Goal: Task Accomplishment & Management: Manage account settings

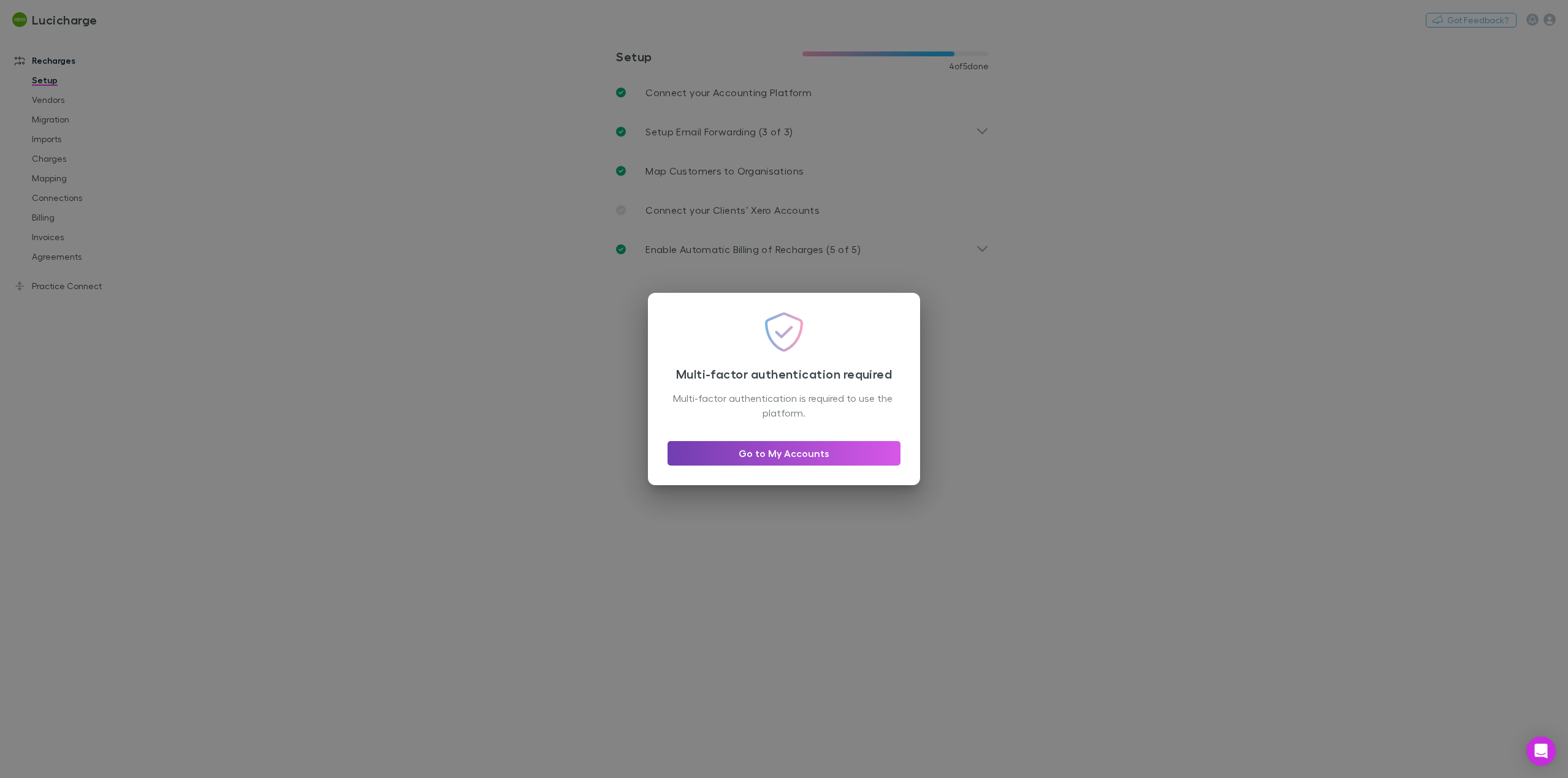
click at [823, 451] on link "Go to My Accounts" at bounding box center [783, 454] width 233 height 25
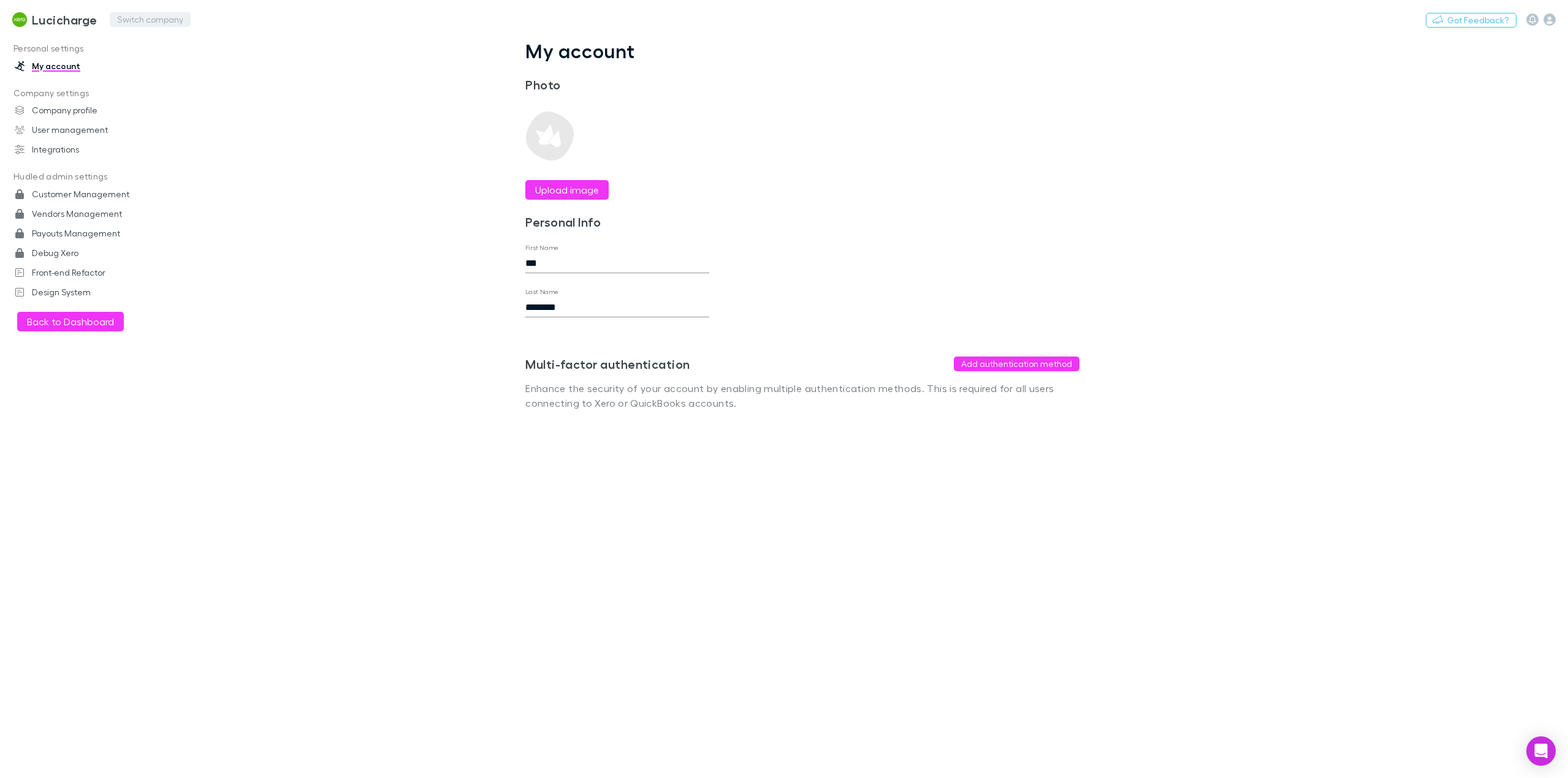
click at [139, 17] on button "Switch company" at bounding box center [150, 20] width 81 height 15
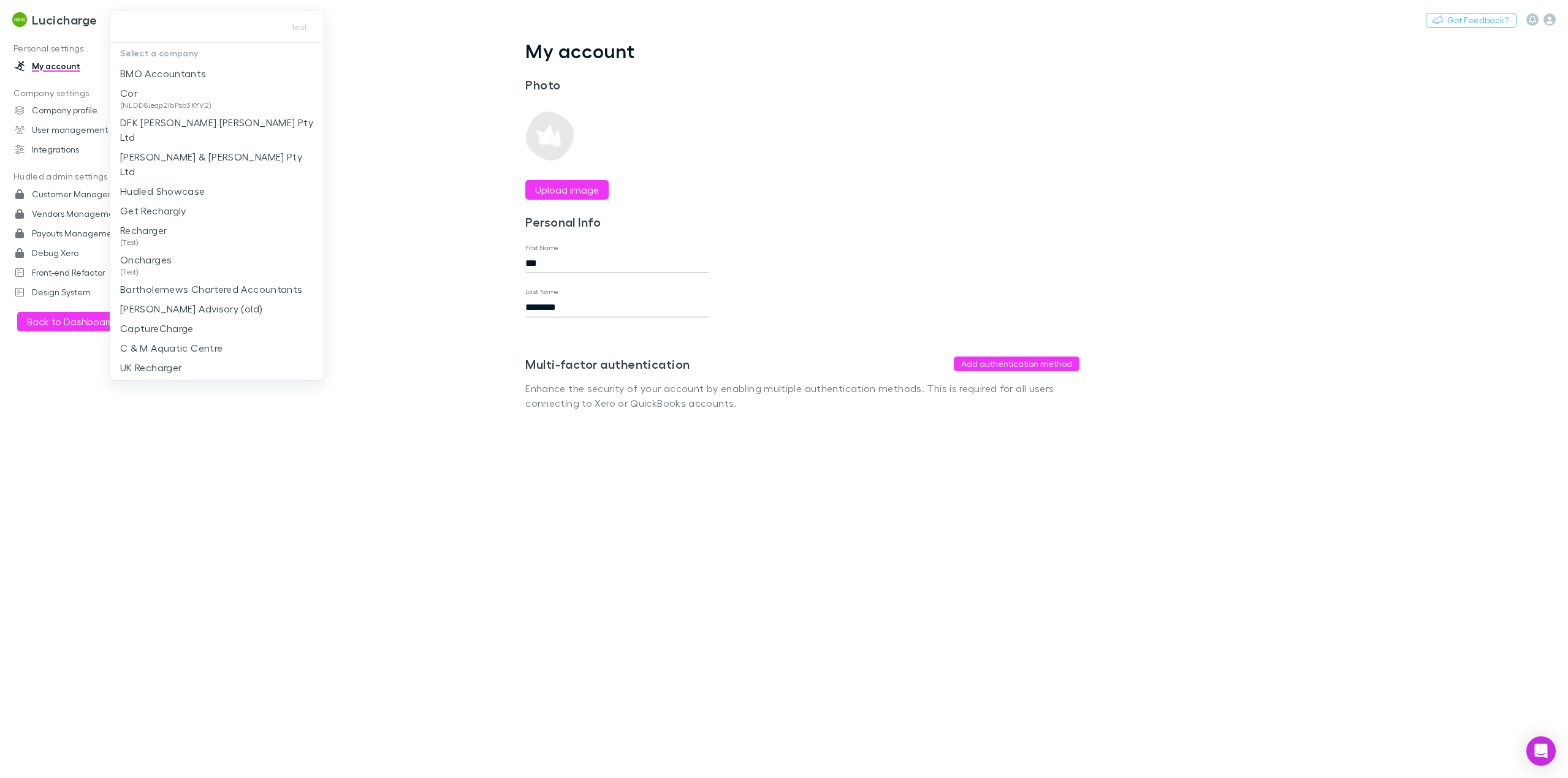
click at [178, 39] on div "test" at bounding box center [217, 27] width 213 height 32
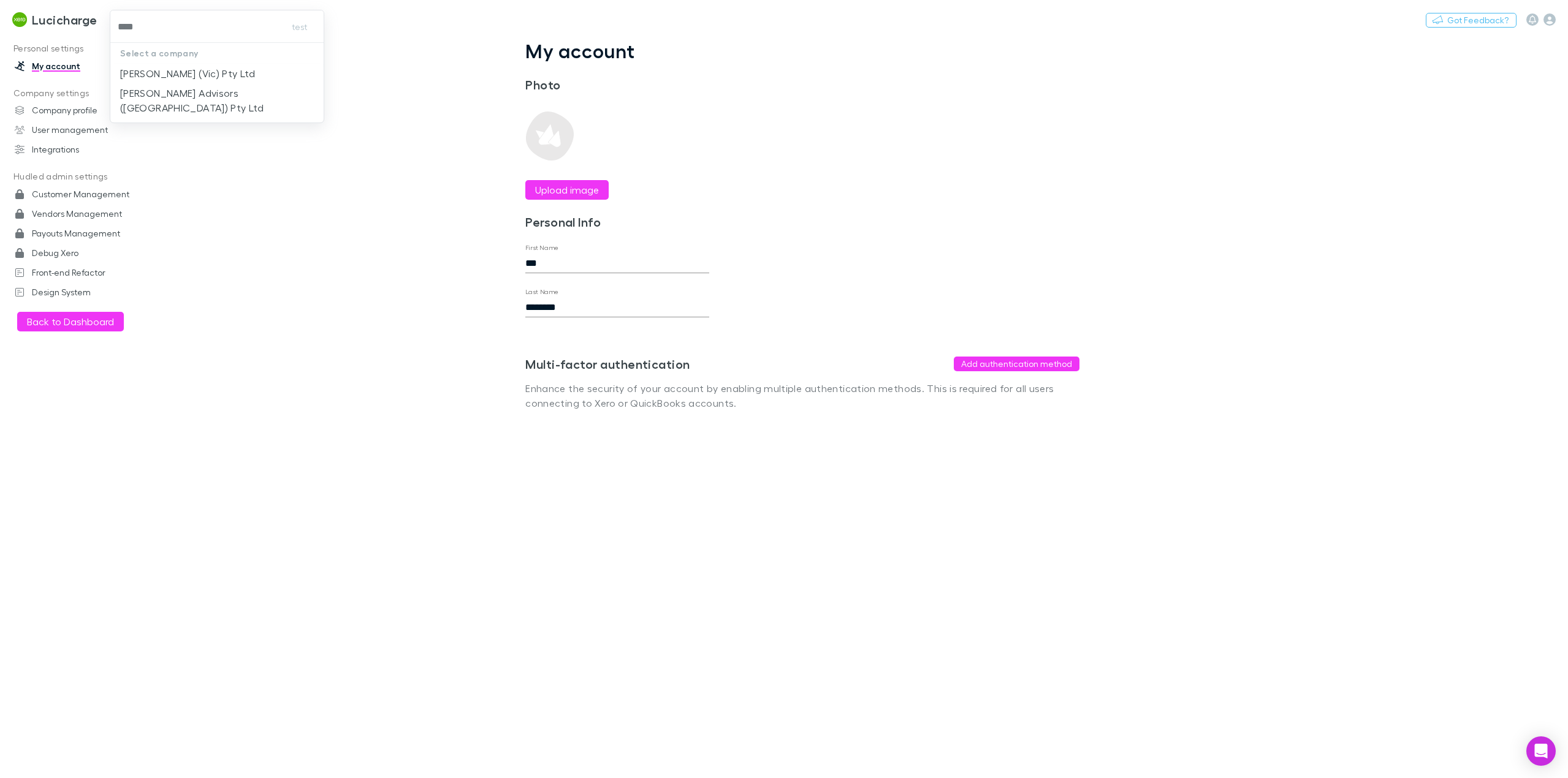
type input "*****"
click at [193, 71] on p "William Buck (Vic) Pty Ltd" at bounding box center [187, 74] width 135 height 15
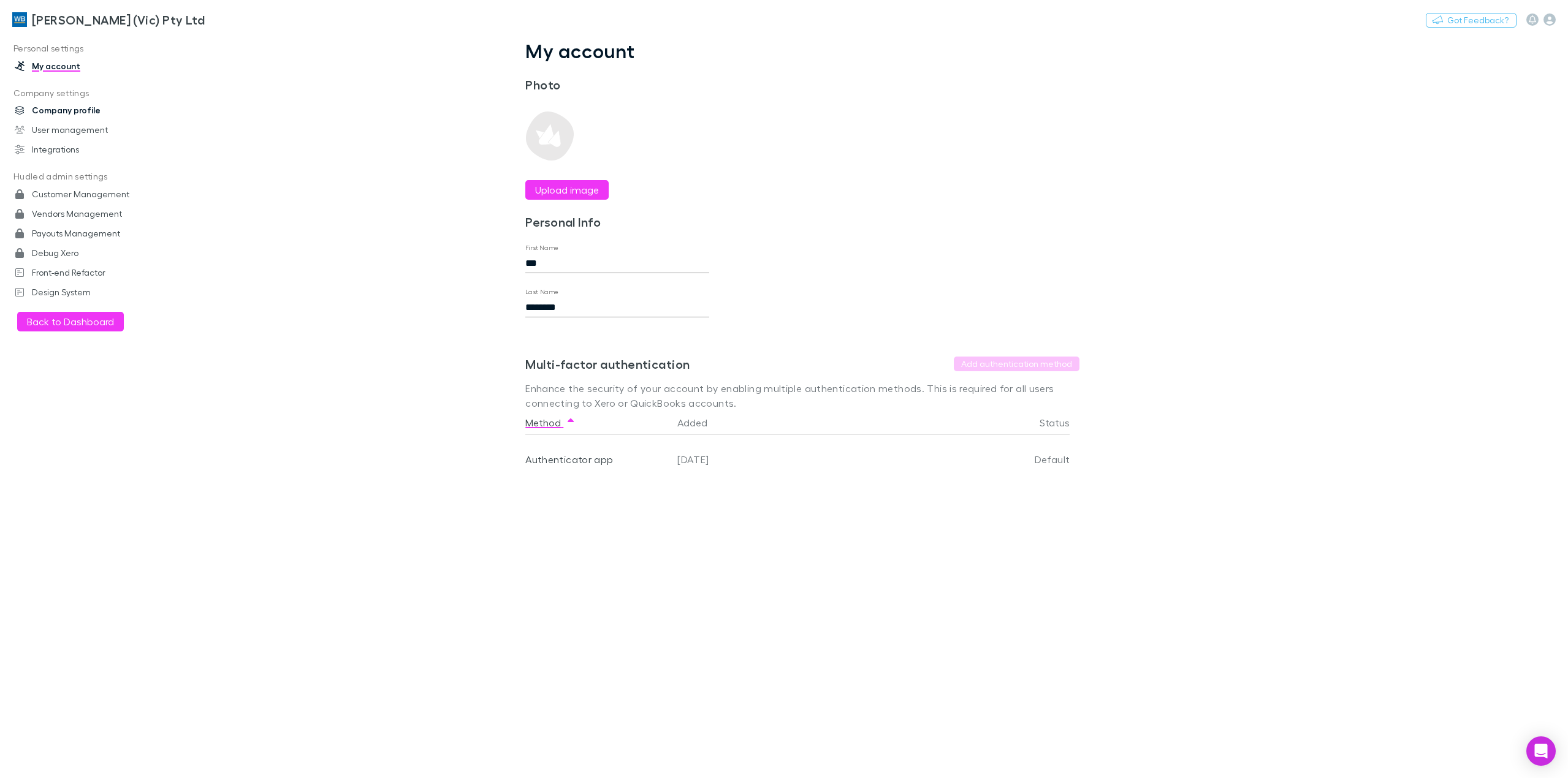
click at [55, 109] on link "Company profile" at bounding box center [87, 110] width 169 height 20
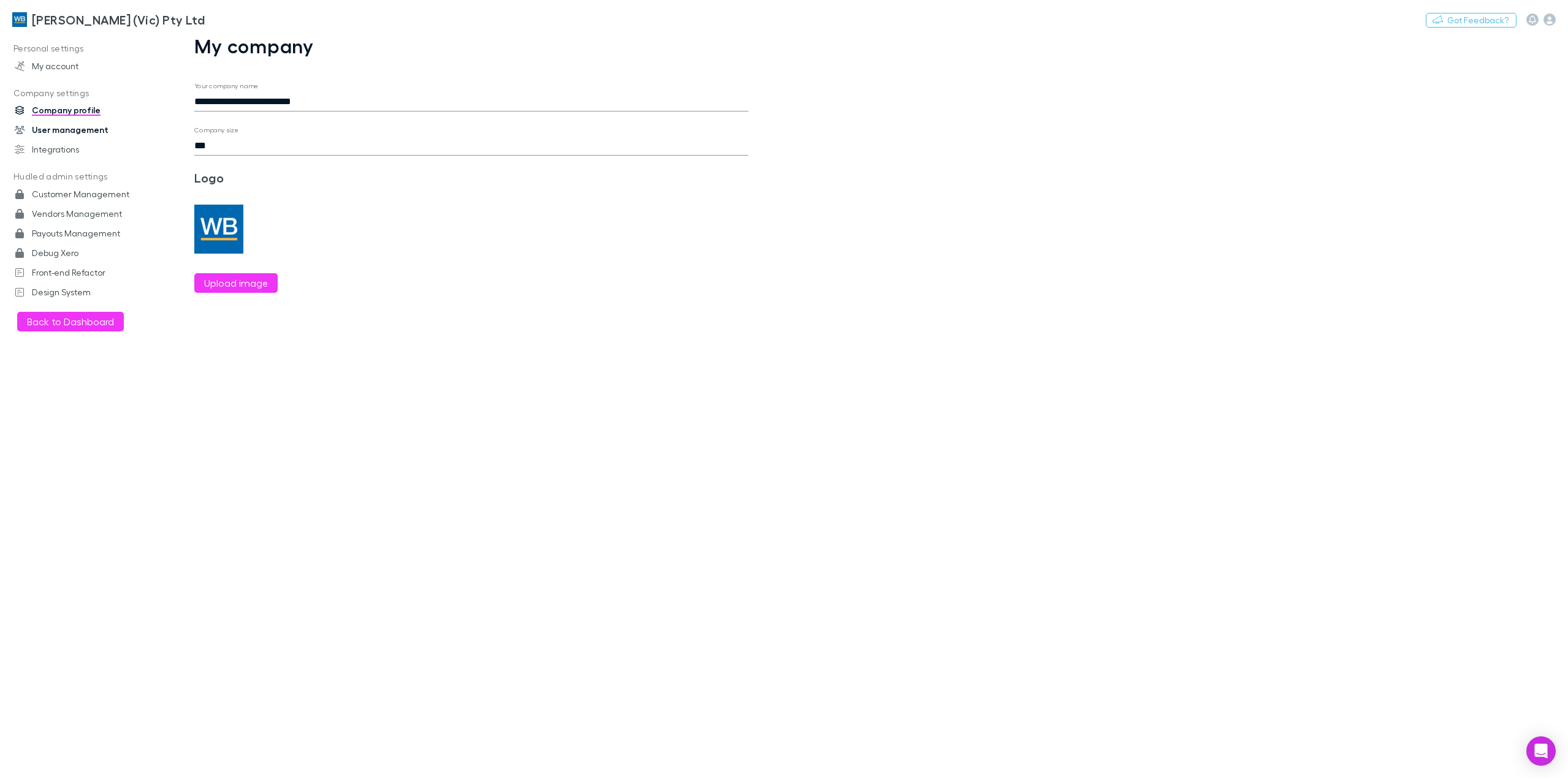
click at [67, 129] on link "User management" at bounding box center [87, 130] width 169 height 20
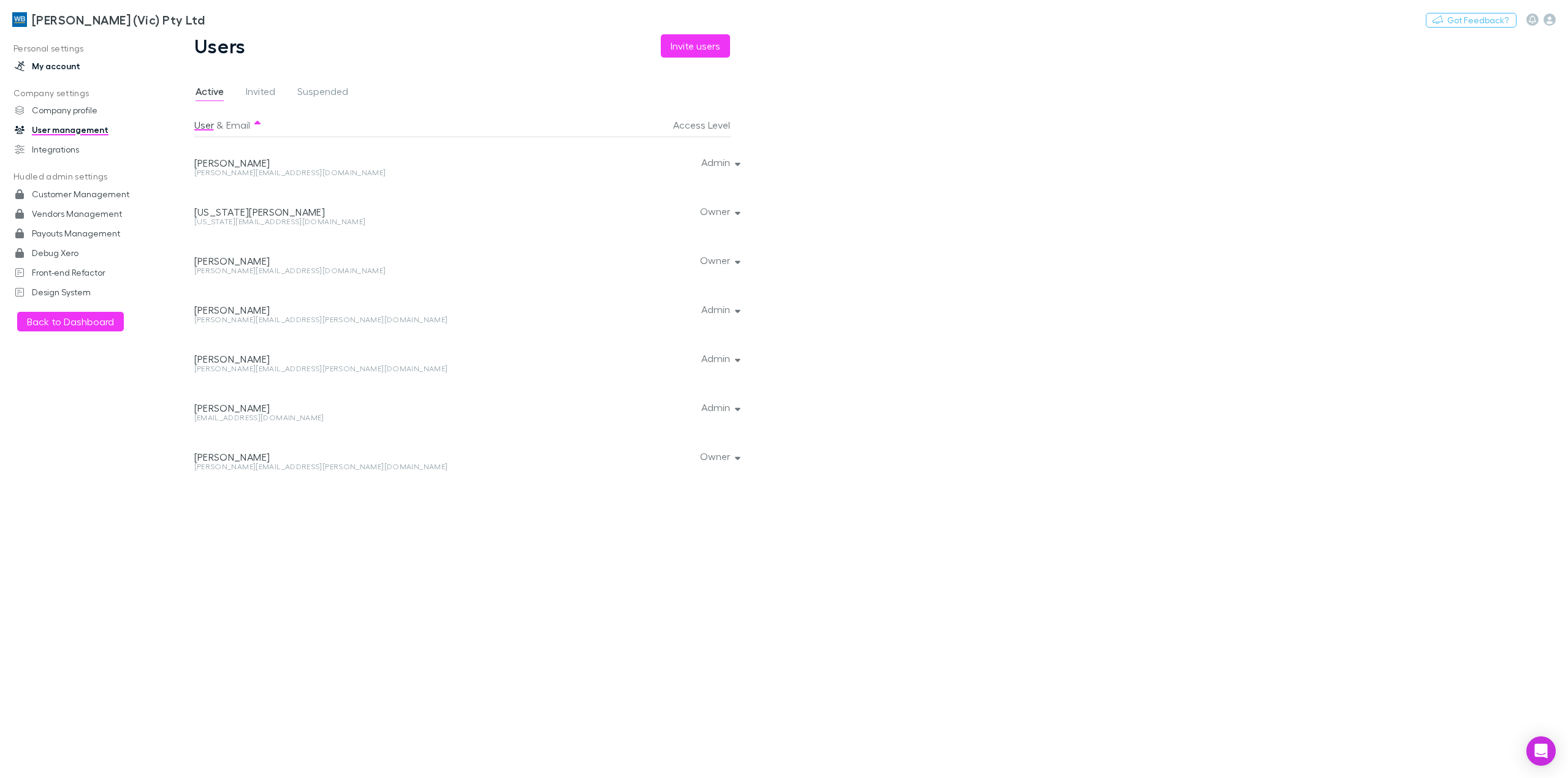
click at [54, 65] on link "My account" at bounding box center [87, 66] width 169 height 20
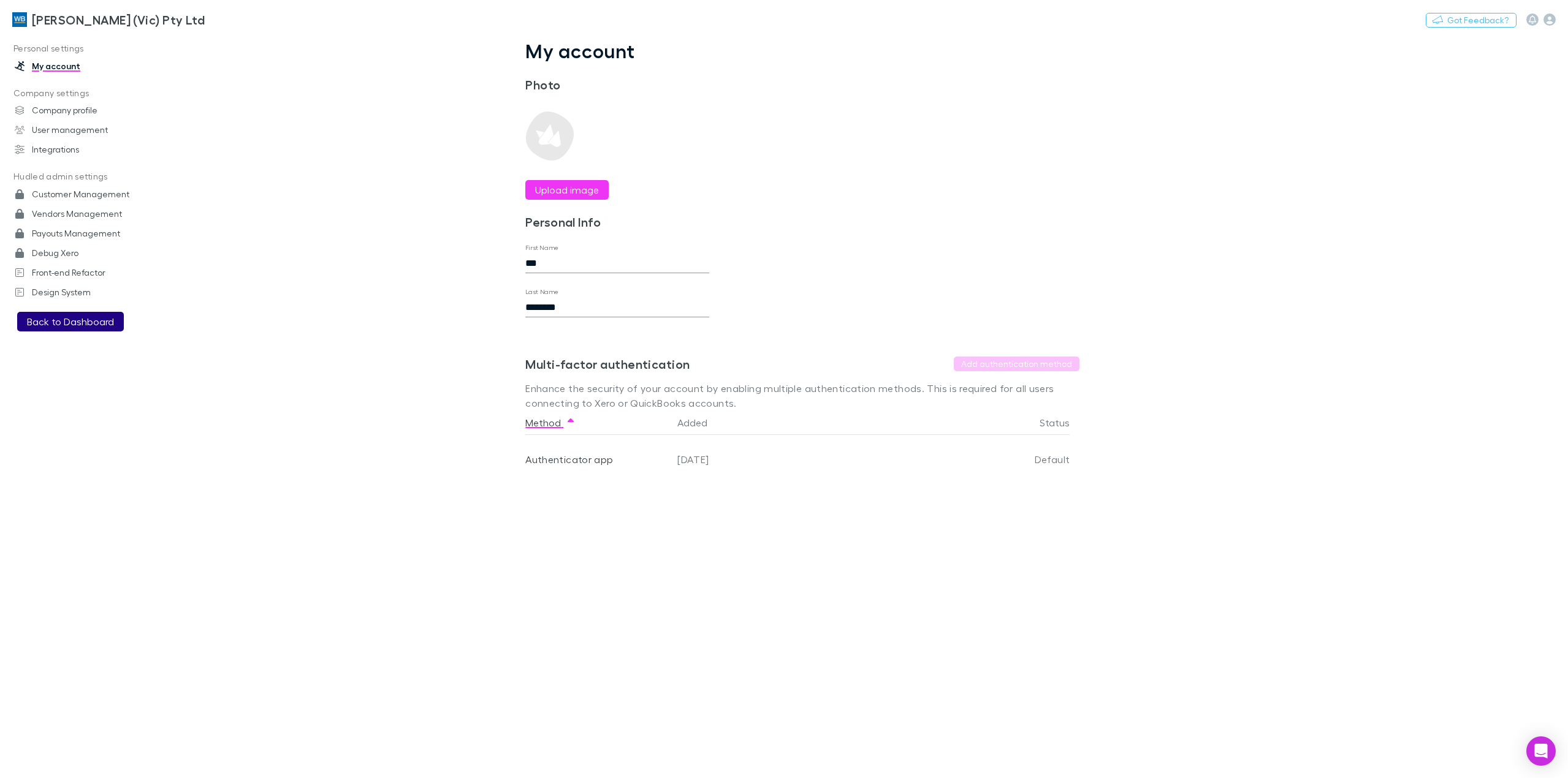
click at [66, 318] on button "Back to Dashboard" at bounding box center [71, 322] width 107 height 20
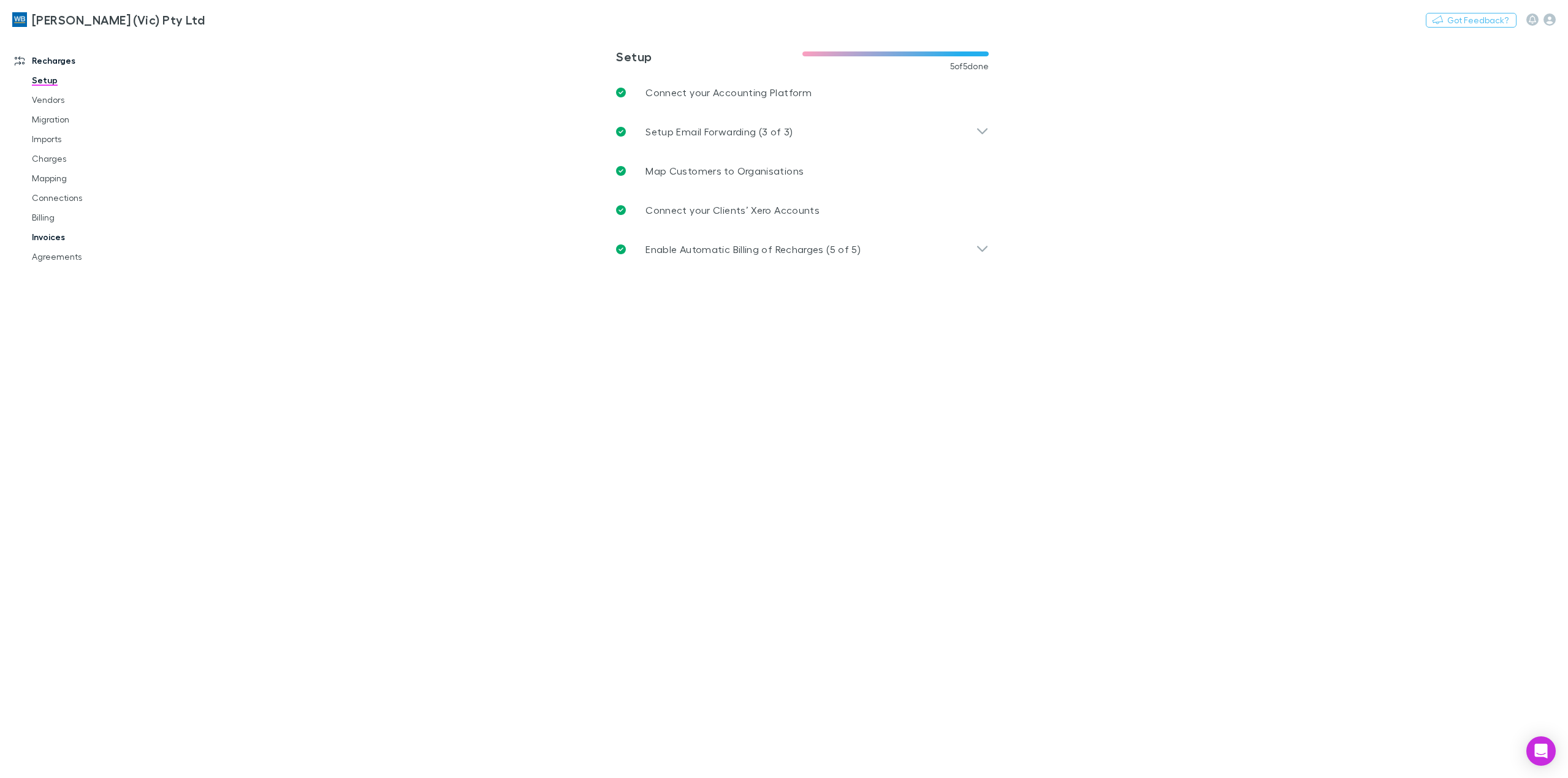
click at [60, 227] on link "Invoices" at bounding box center [95, 237] width 152 height 20
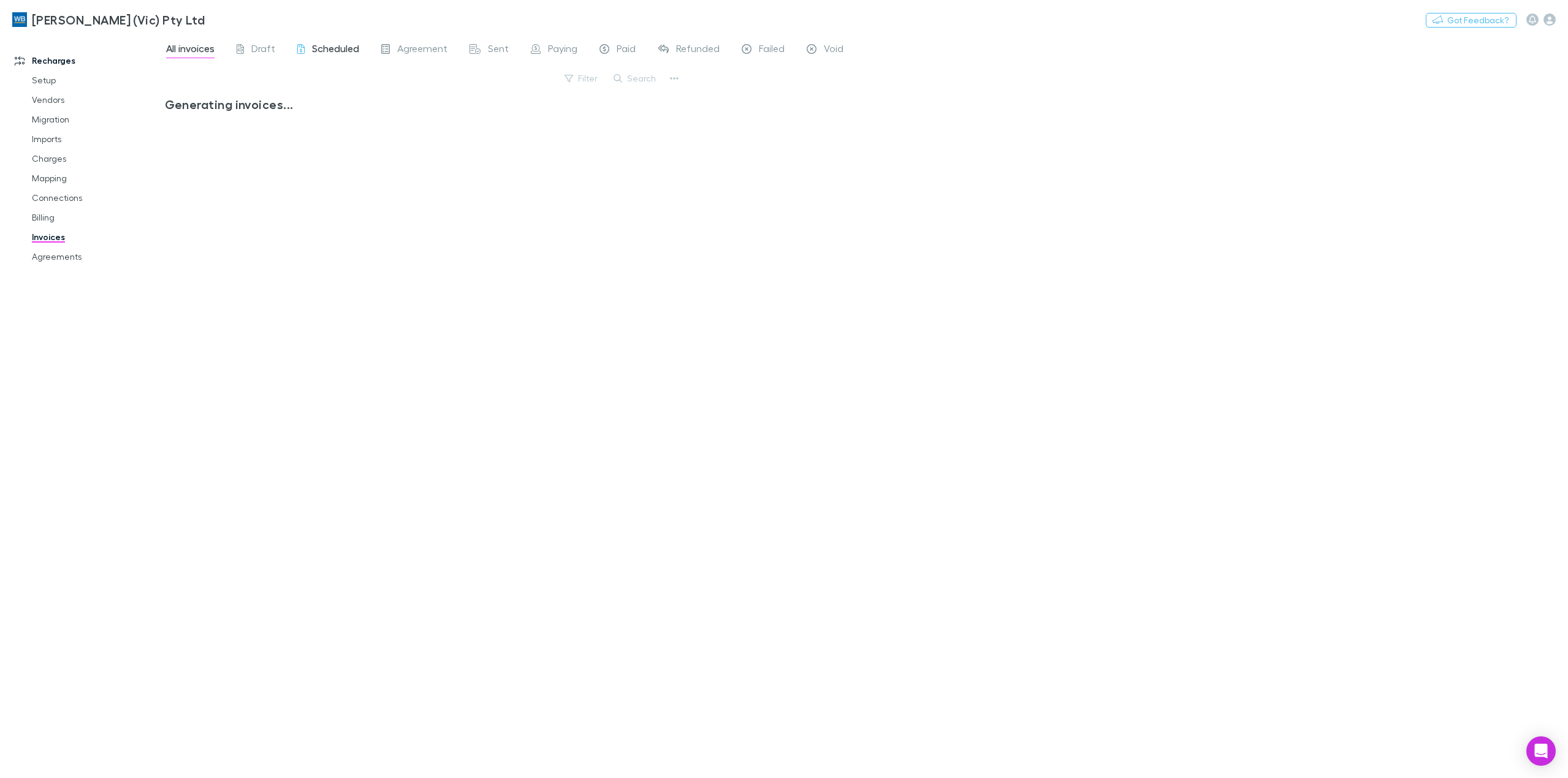
click at [323, 56] on span "Scheduled" at bounding box center [335, 50] width 47 height 16
click at [178, 50] on span "All invoices" at bounding box center [190, 50] width 48 height 16
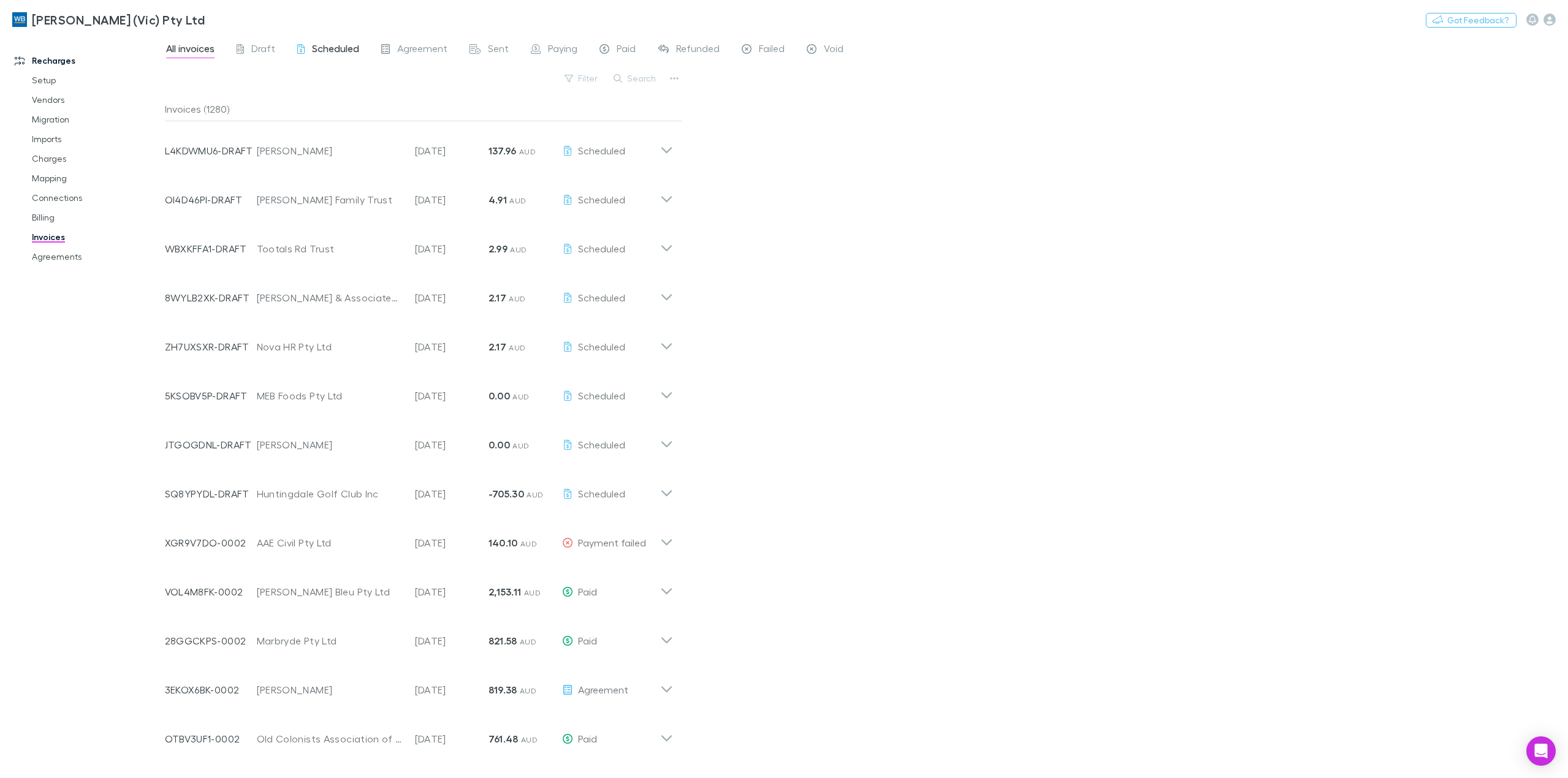
click at [323, 41] on link "Scheduled" at bounding box center [329, 51] width 65 height 20
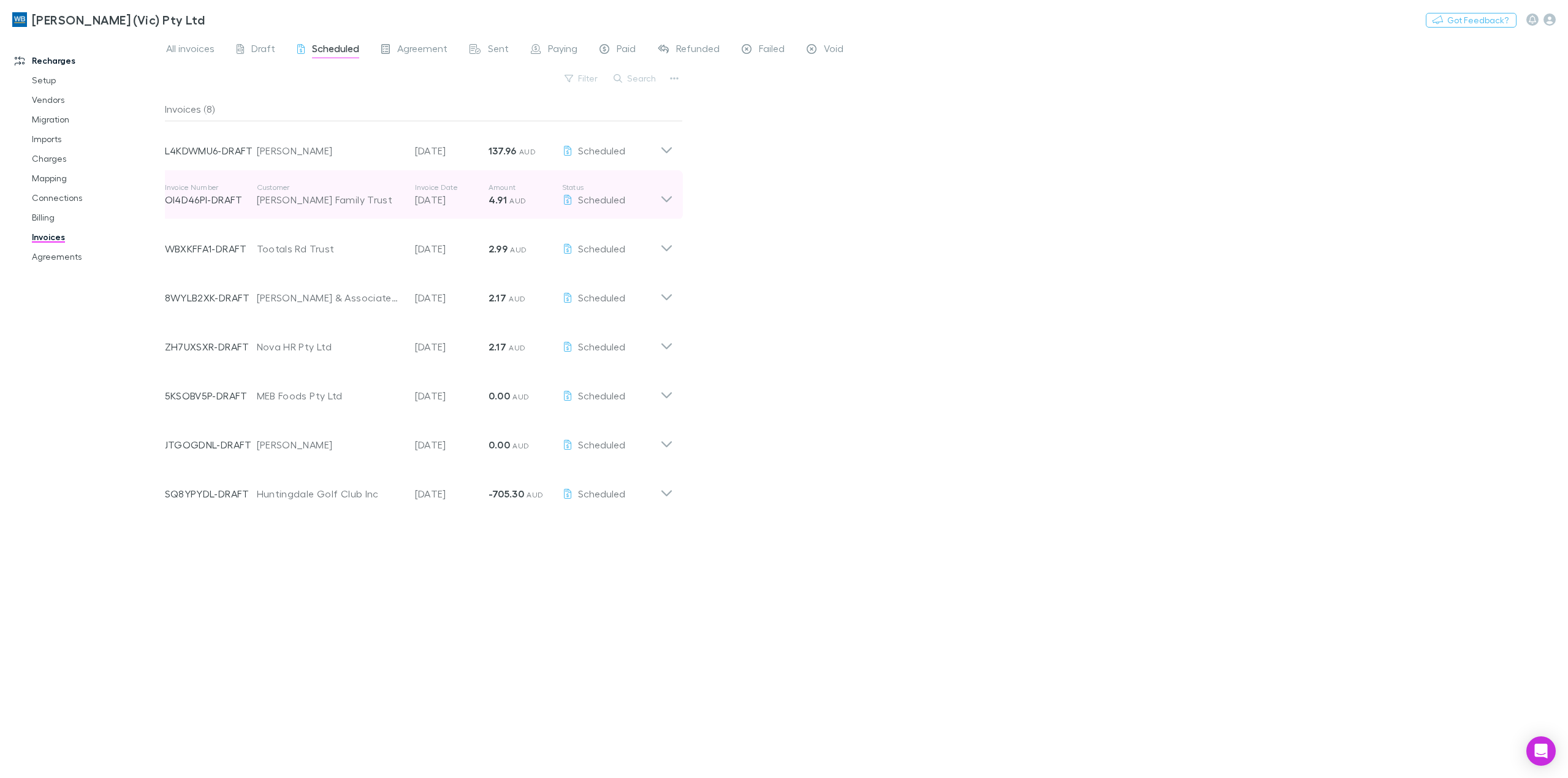
click at [665, 197] on icon at bounding box center [667, 195] width 13 height 25
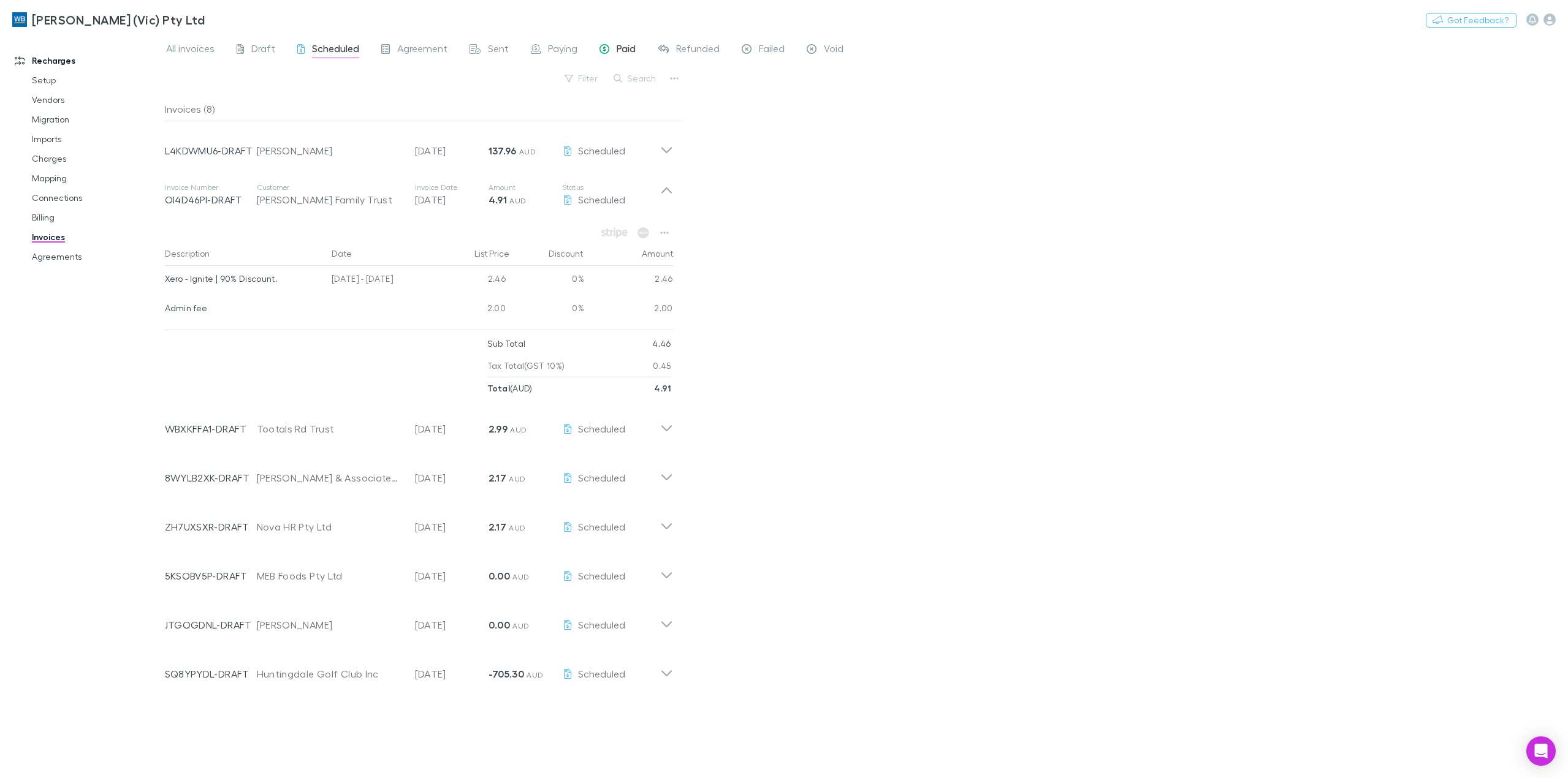
click at [616, 51] on span "Paid" at bounding box center [626, 50] width 19 height 16
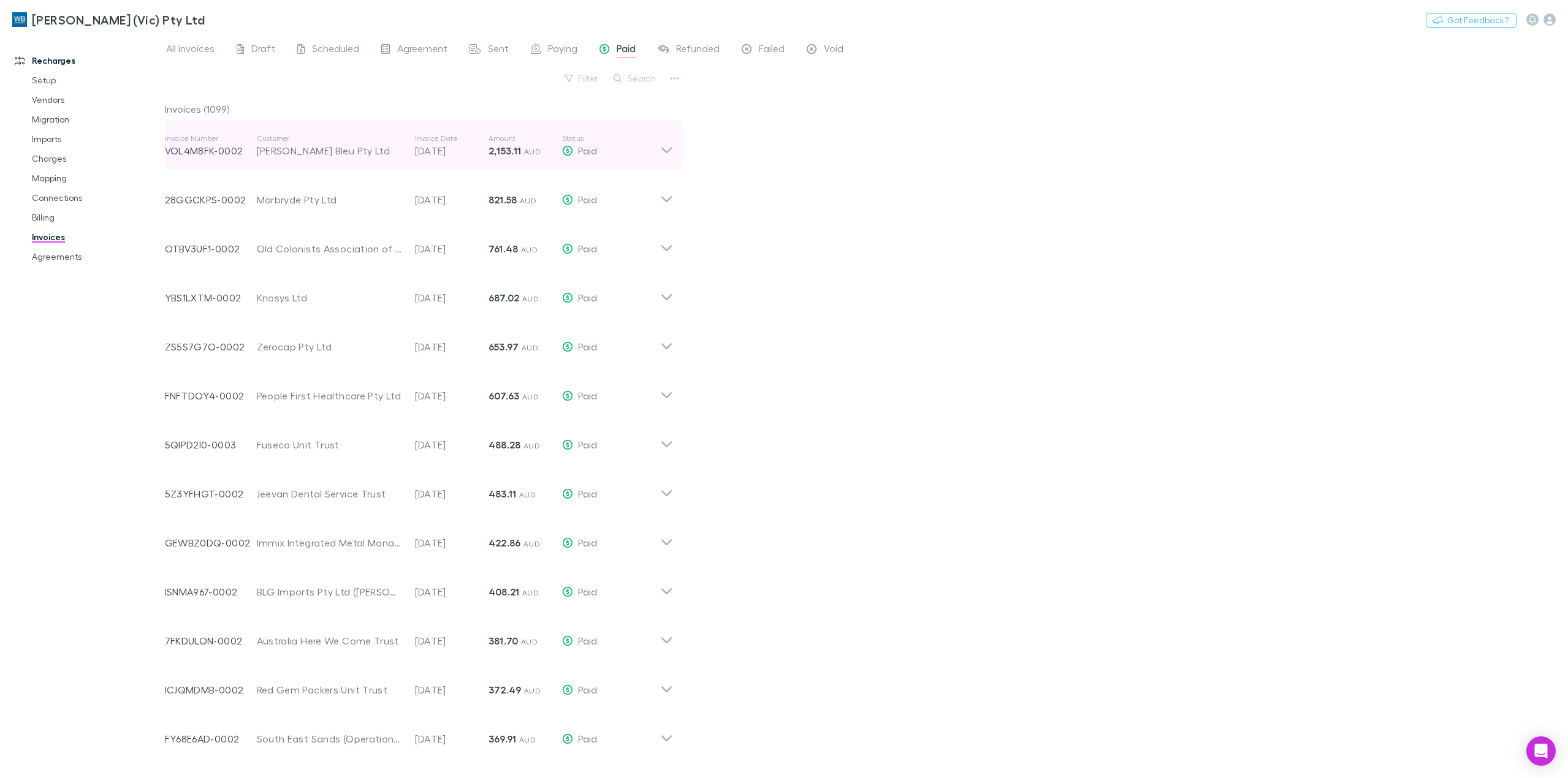
click at [668, 150] on icon at bounding box center [665, 149] width 11 height 6
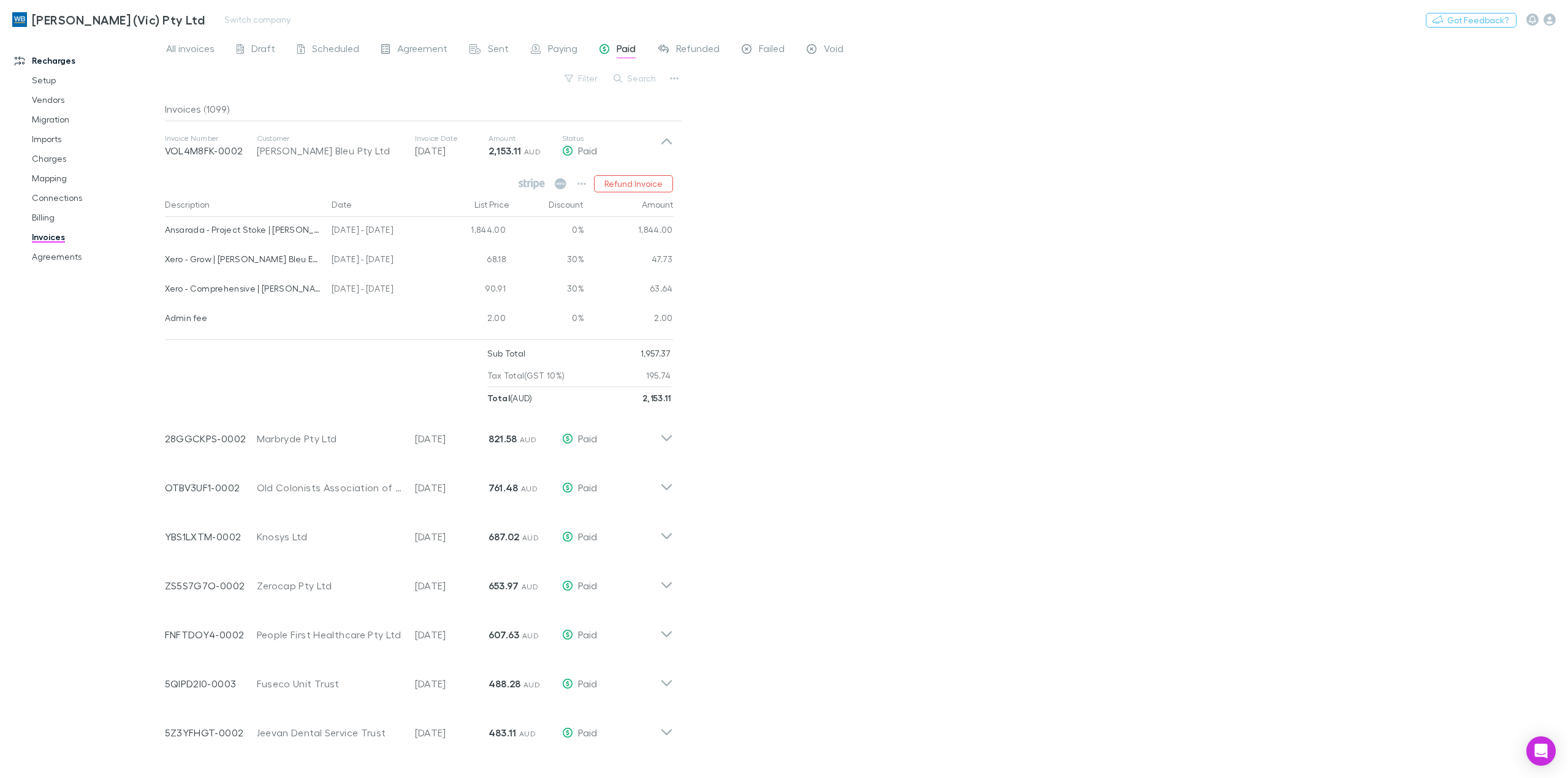
click at [29, 20] on link "William Buck (Vic) Pty Ltd" at bounding box center [109, 19] width 207 height 29
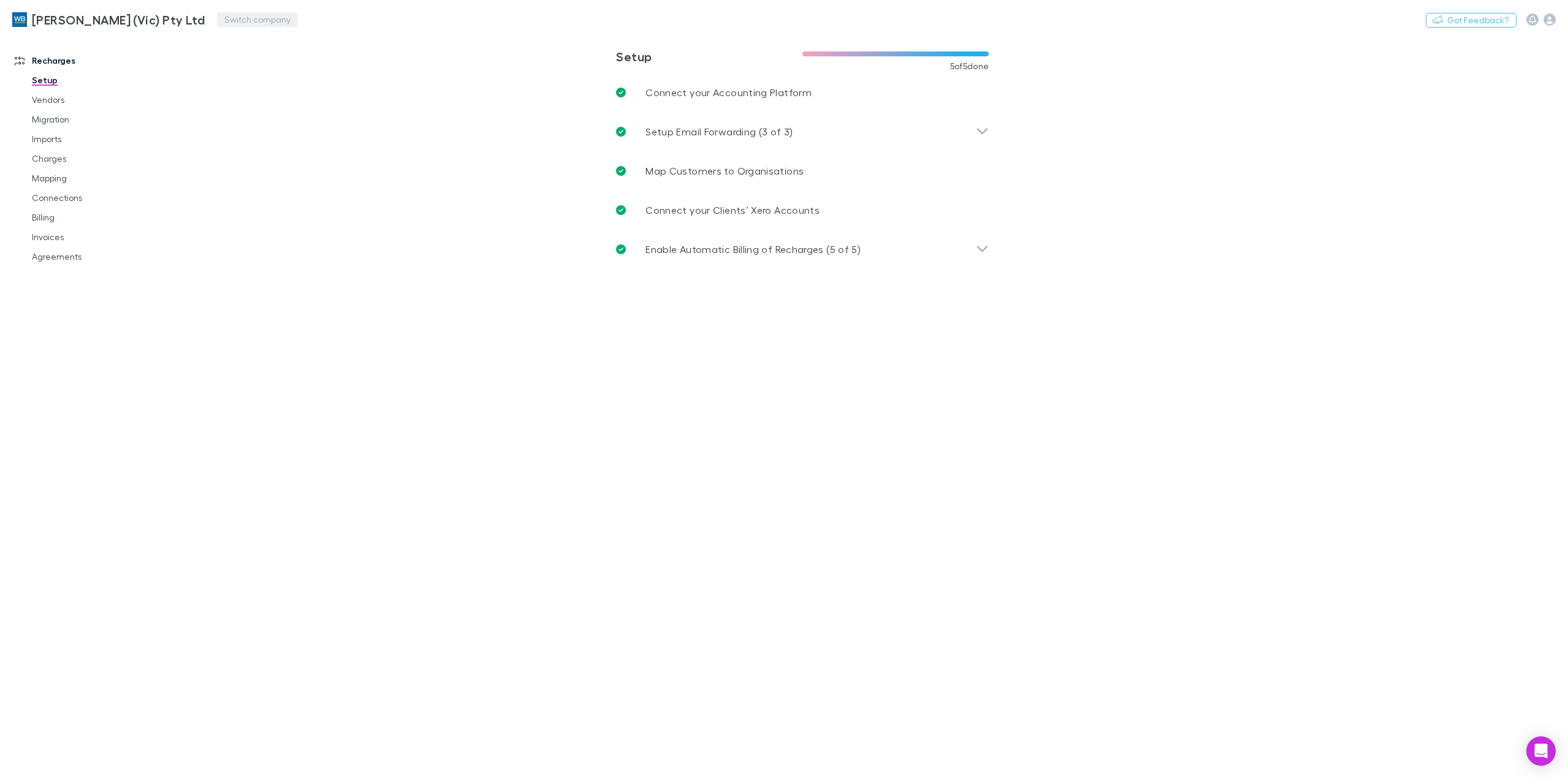
click at [231, 22] on button "Switch company" at bounding box center [258, 20] width 81 height 15
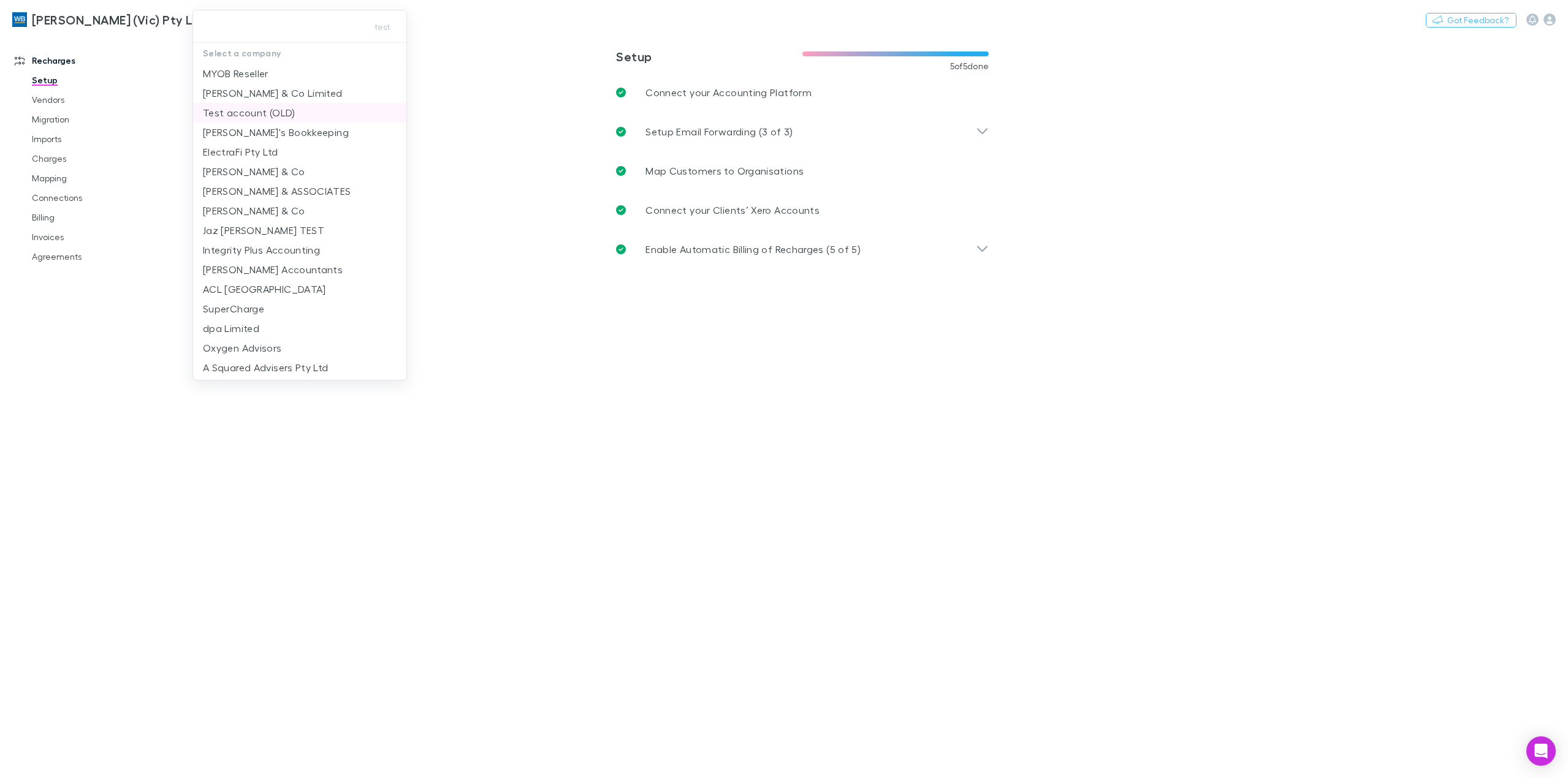
click at [243, 117] on p "Test account (OLD)" at bounding box center [250, 113] width 93 height 15
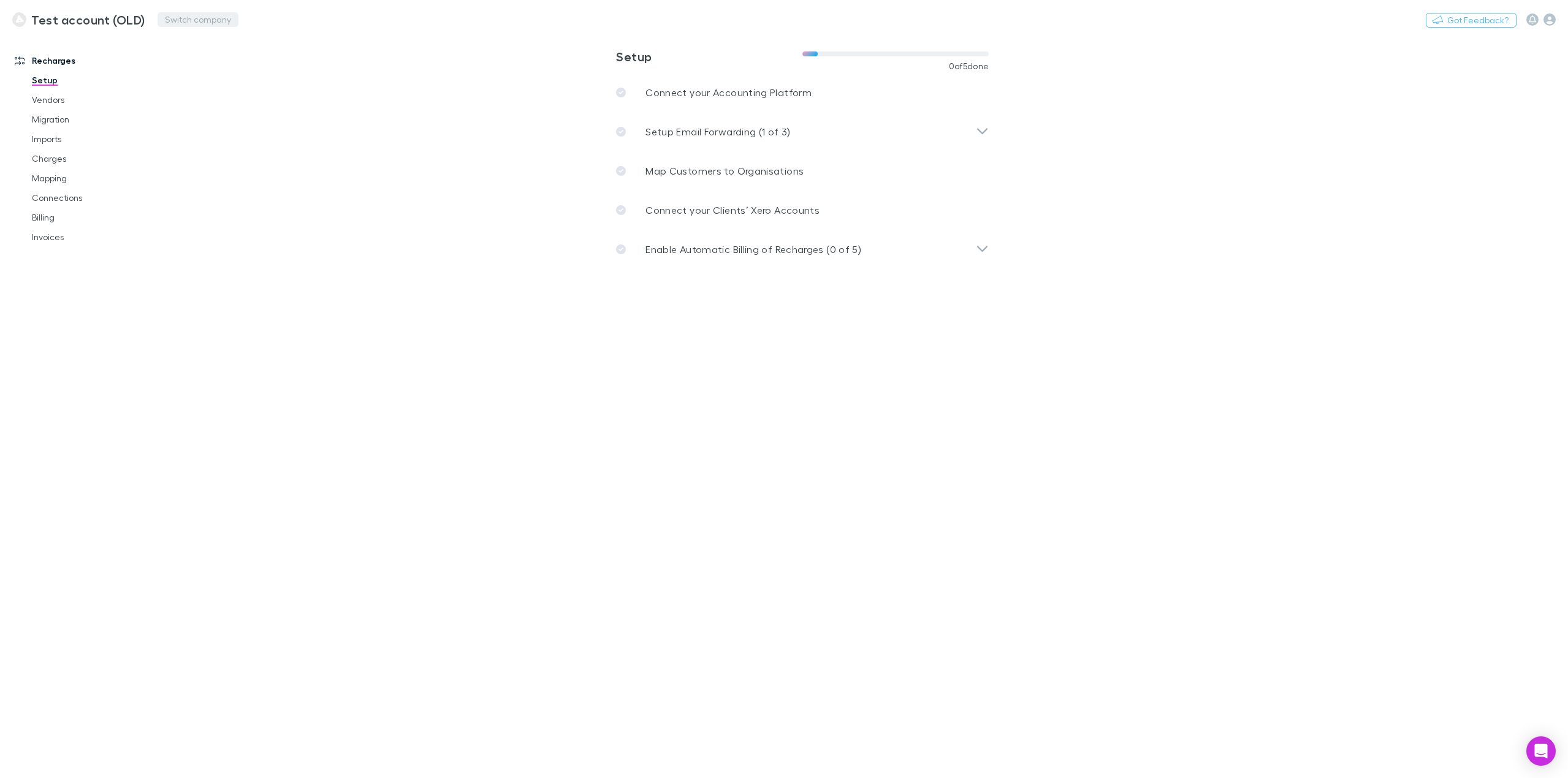
click at [208, 22] on button "Switch company" at bounding box center [198, 20] width 81 height 15
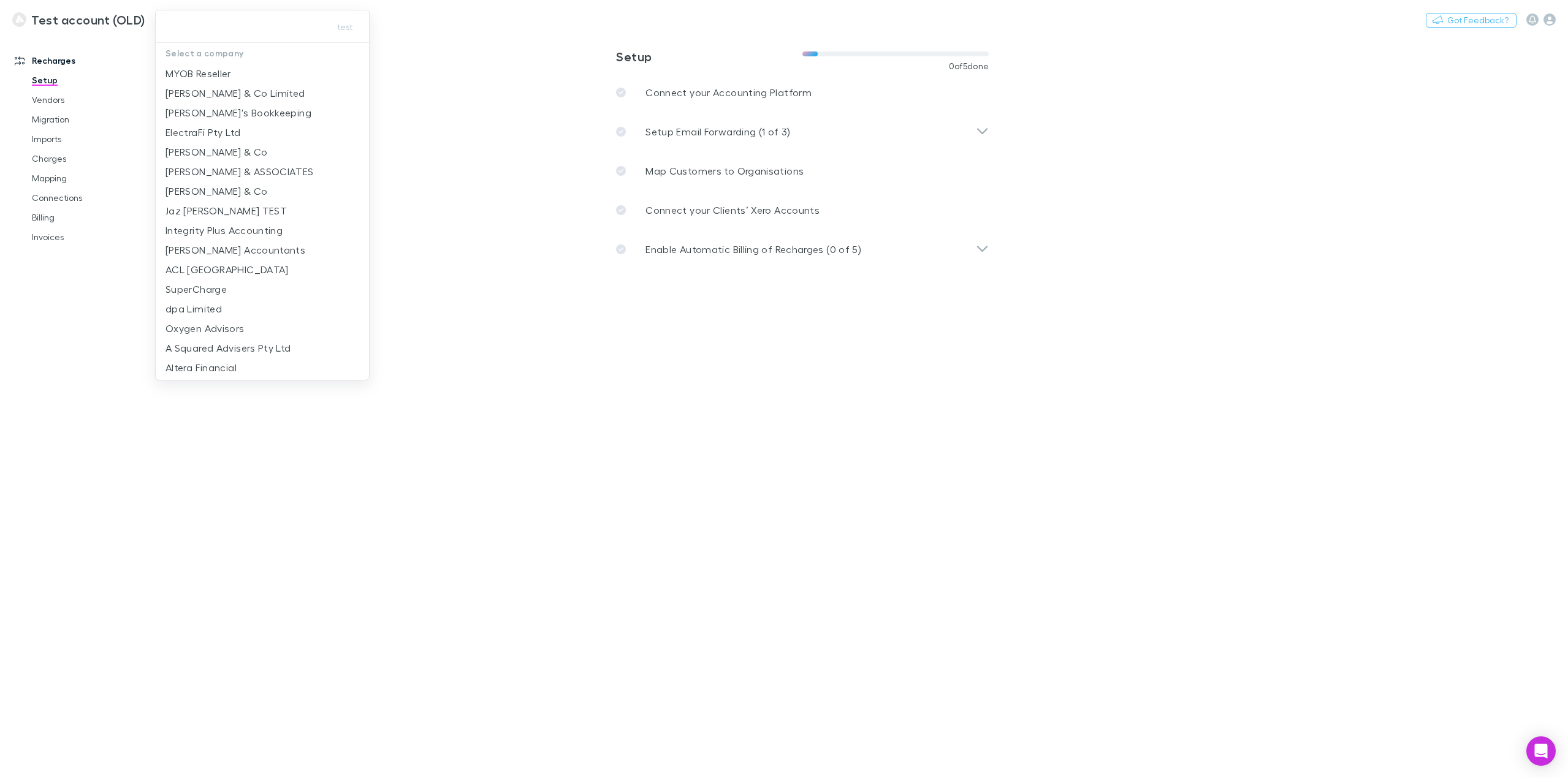
click at [228, 29] on input "text" at bounding box center [241, 26] width 159 height 22
type input "***"
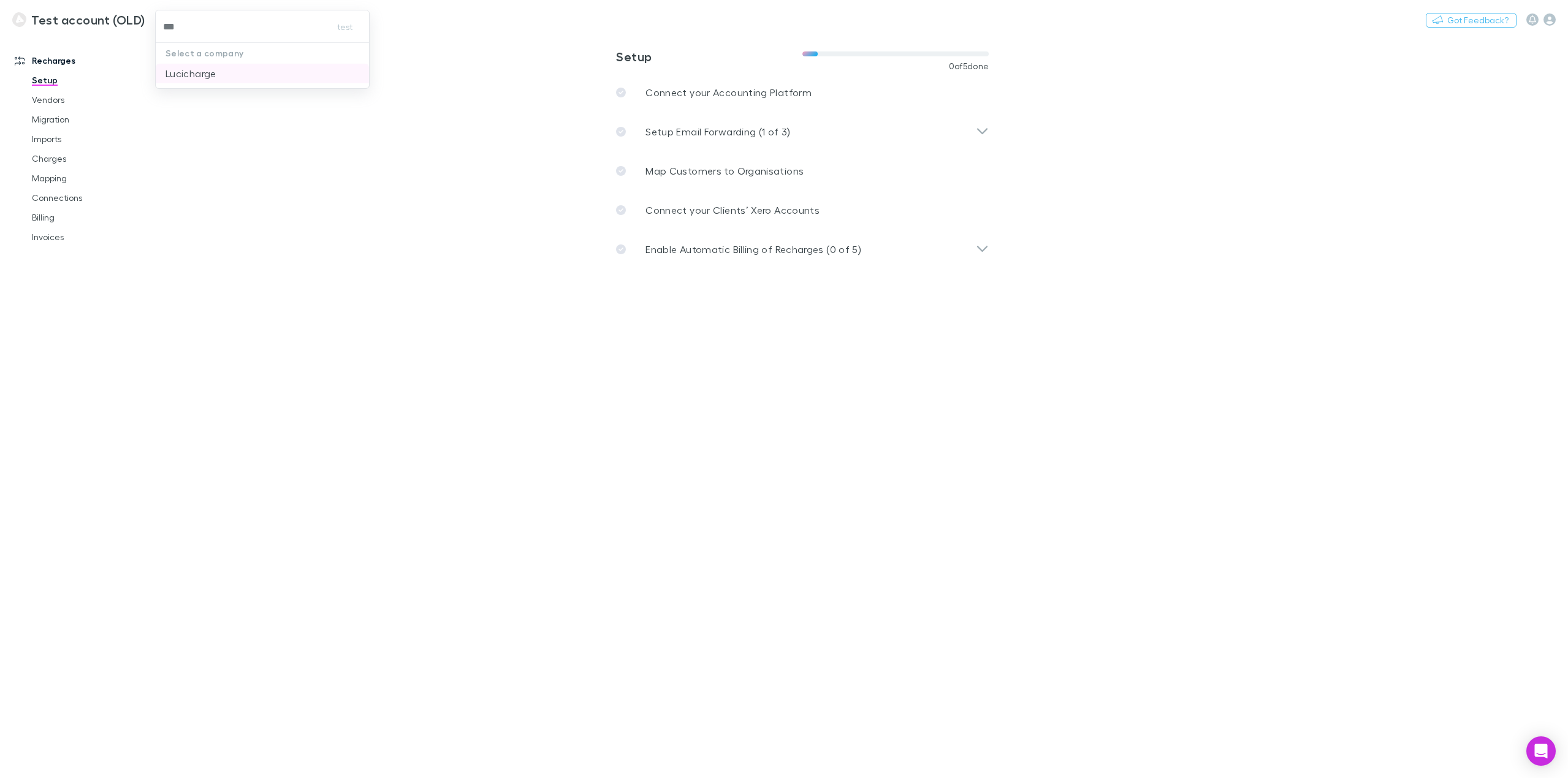
click at [212, 78] on p "Lucicharge" at bounding box center [190, 74] width 51 height 15
type input "**********"
drag, startPoint x: 55, startPoint y: 103, endPoint x: 91, endPoint y: 116, distance: 38.3
click at [55, 103] on link "Vendors" at bounding box center [95, 100] width 152 height 20
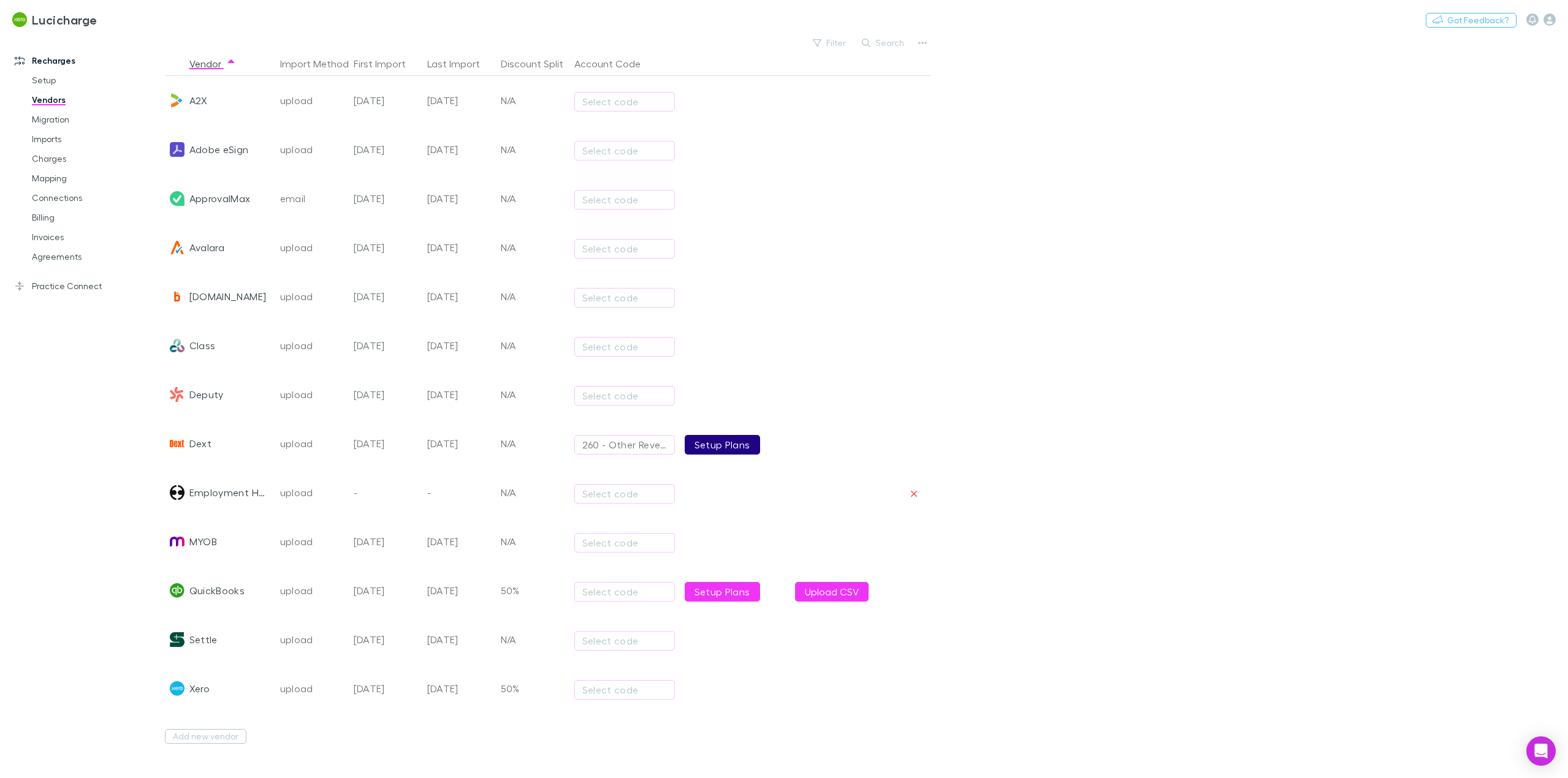
click at [717, 446] on link "Setup Plans" at bounding box center [722, 445] width 75 height 20
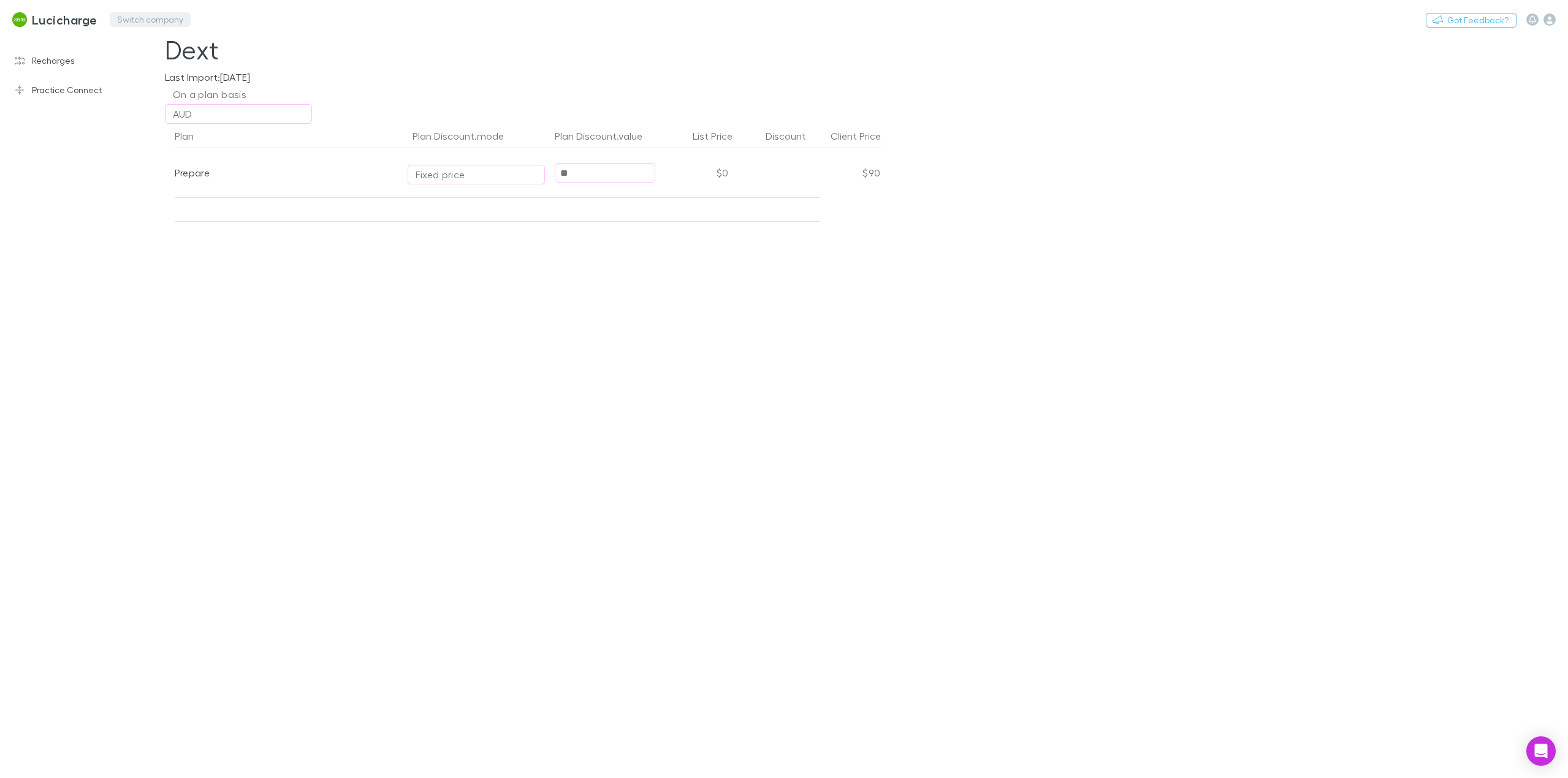
click at [144, 17] on button "Switch company" at bounding box center [150, 20] width 81 height 15
type input "*"
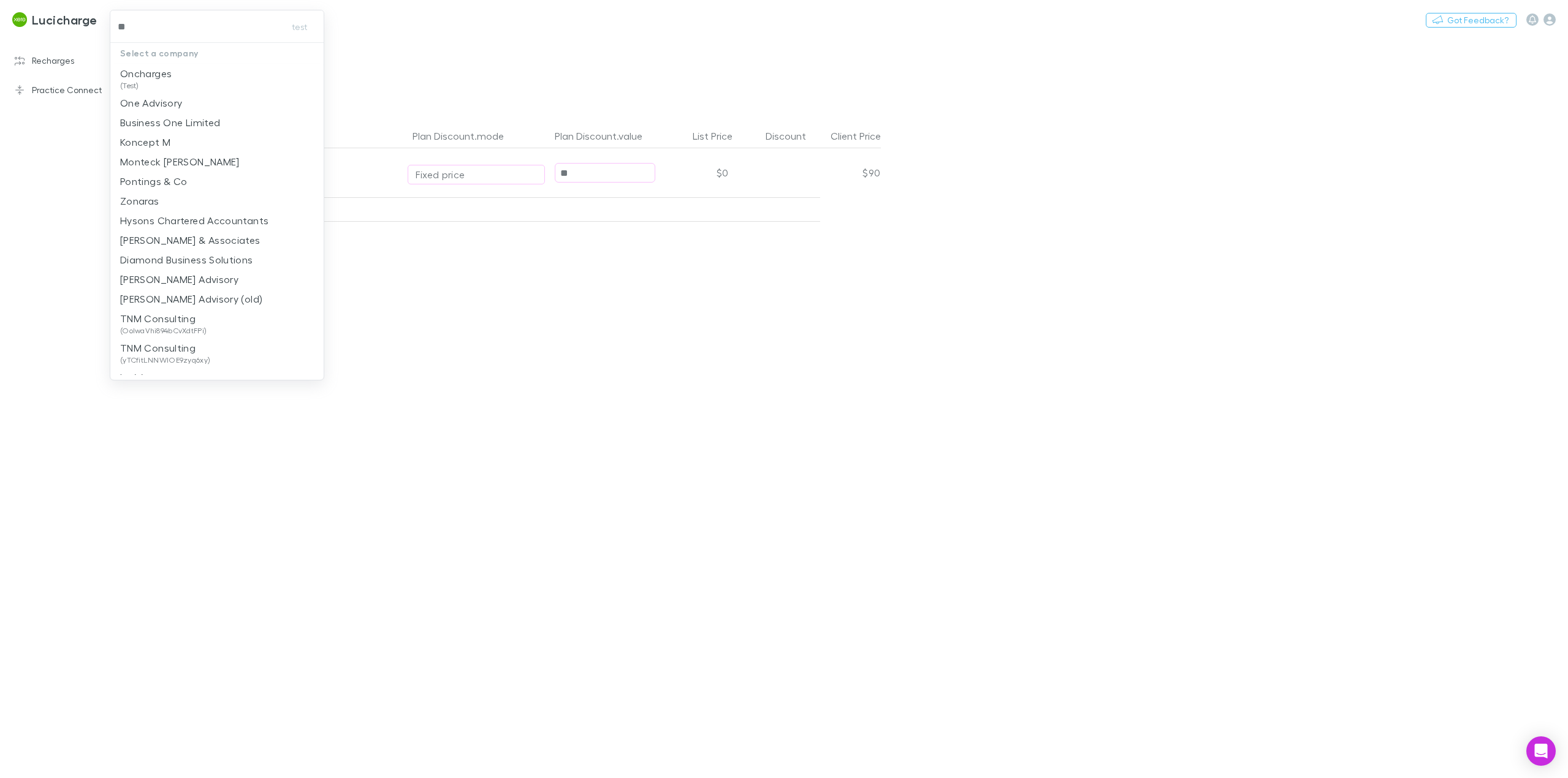
type input "*"
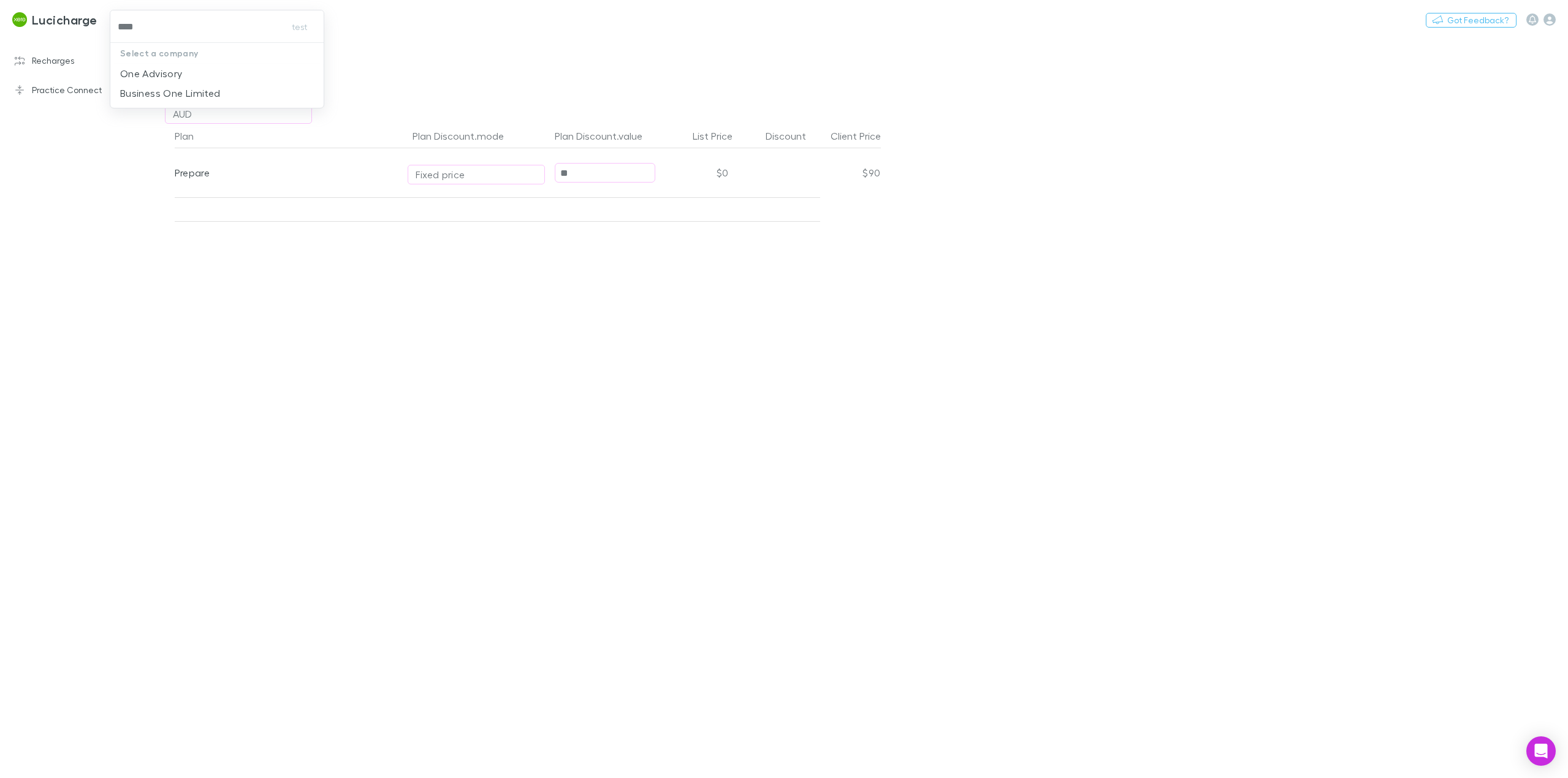
type input "*****"
click at [149, 71] on p "One Advisory" at bounding box center [151, 74] width 62 height 15
type input "**"
click at [62, 59] on link "Recharges" at bounding box center [87, 61] width 169 height 20
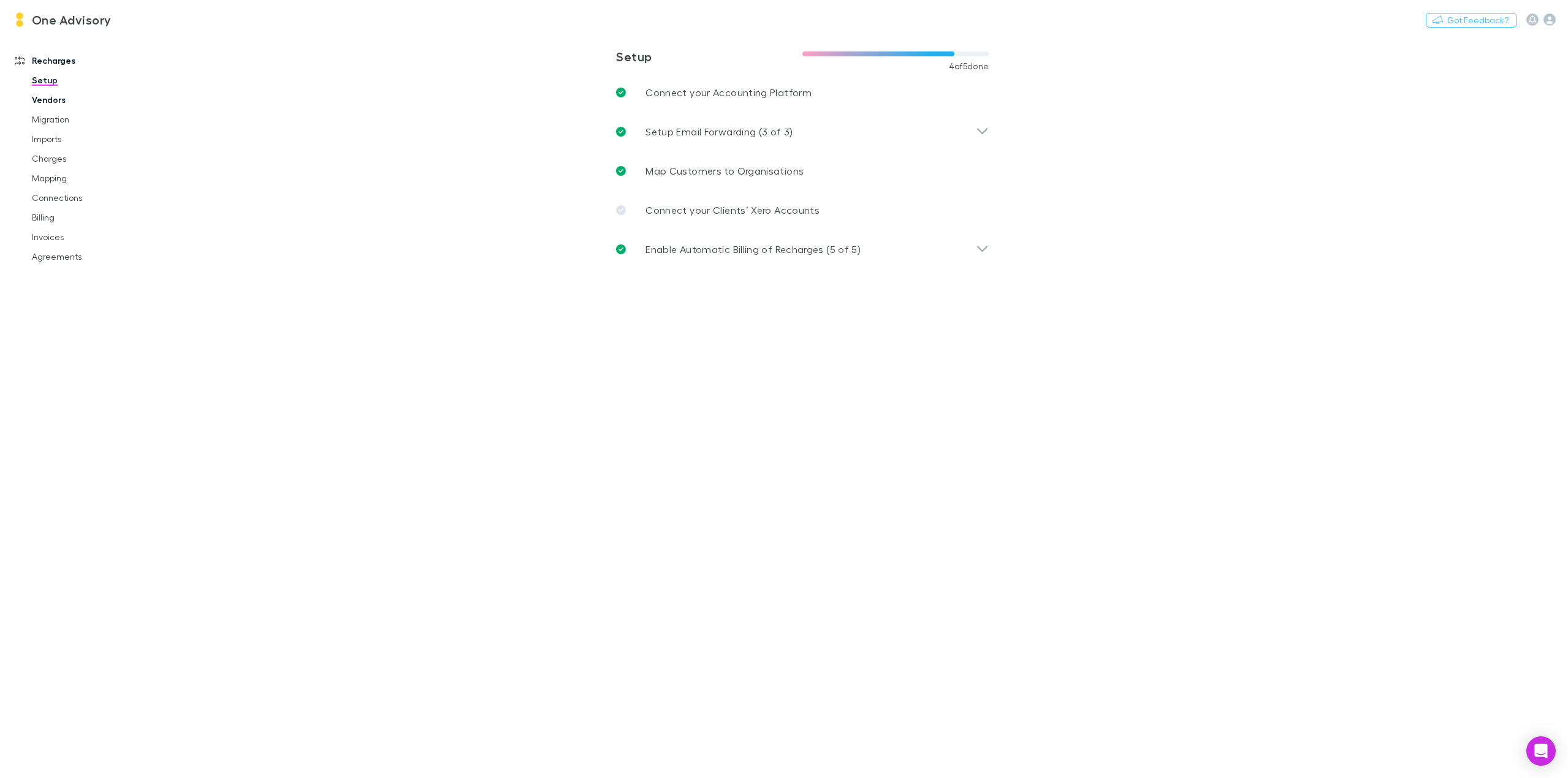
click at [57, 102] on link "Vendors" at bounding box center [95, 100] width 152 height 20
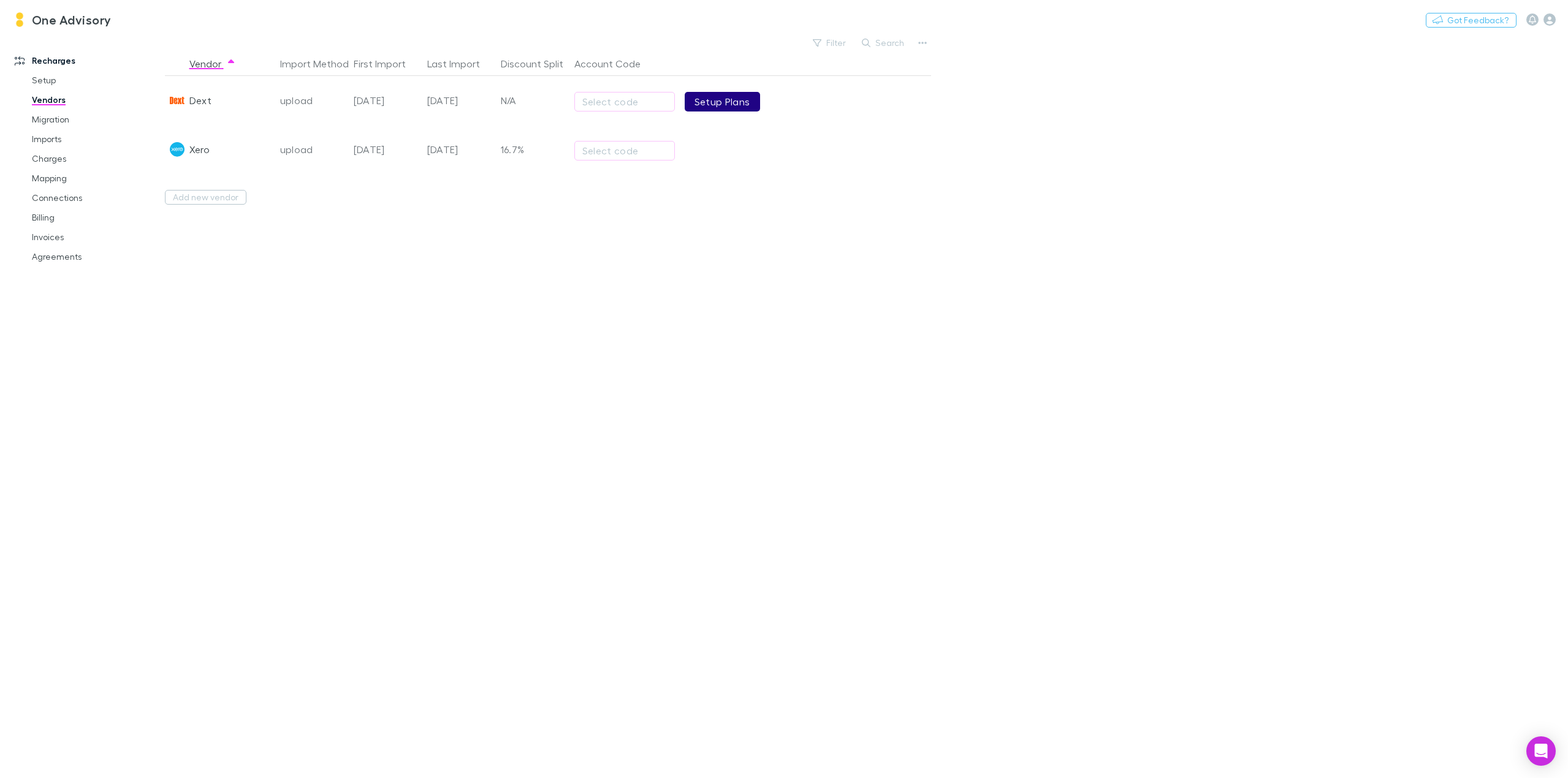
click at [720, 105] on link "Setup Plans" at bounding box center [722, 102] width 75 height 20
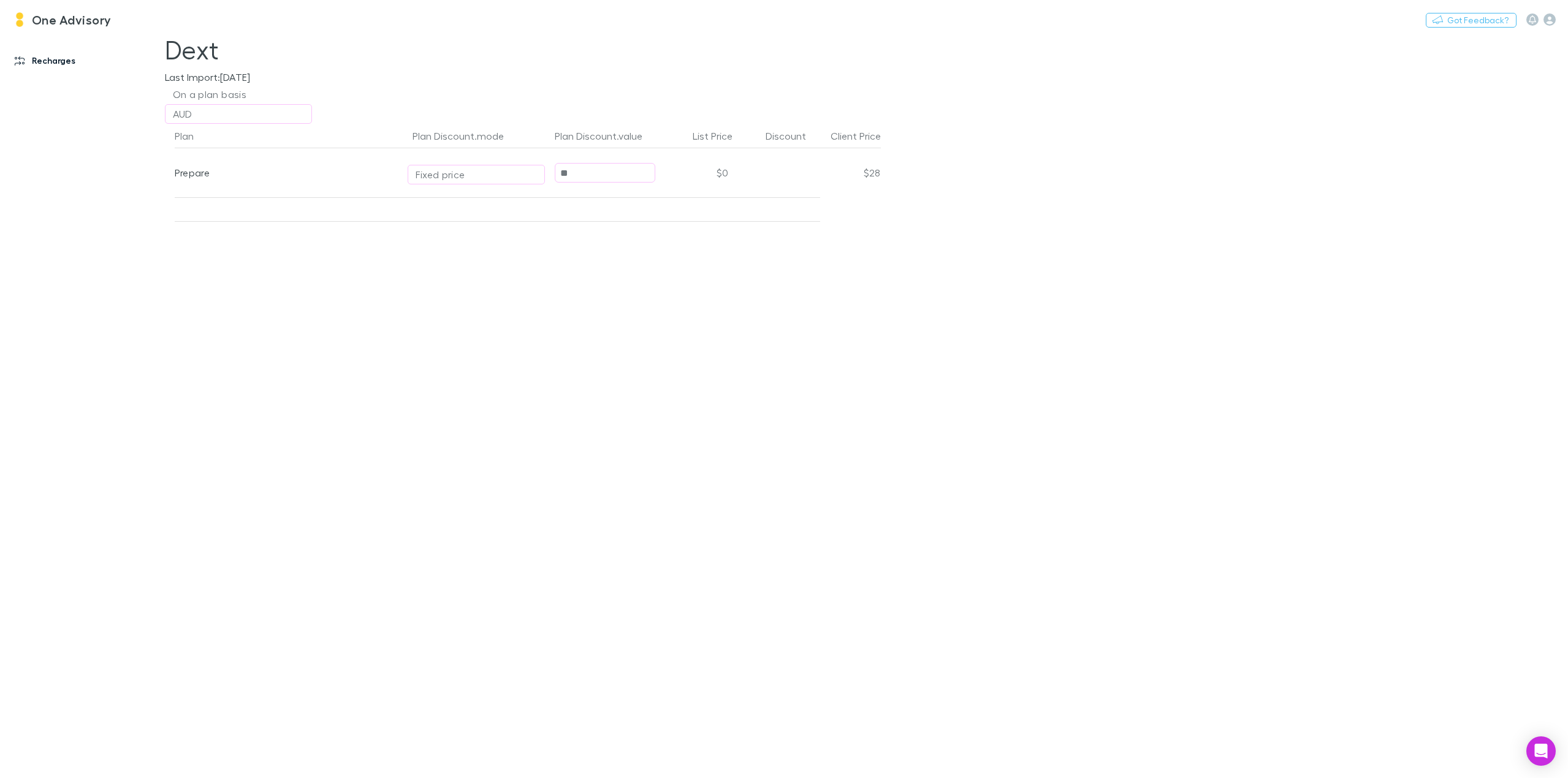
click at [66, 53] on link "Recharges" at bounding box center [87, 61] width 169 height 20
